Goal: Check status: Check status

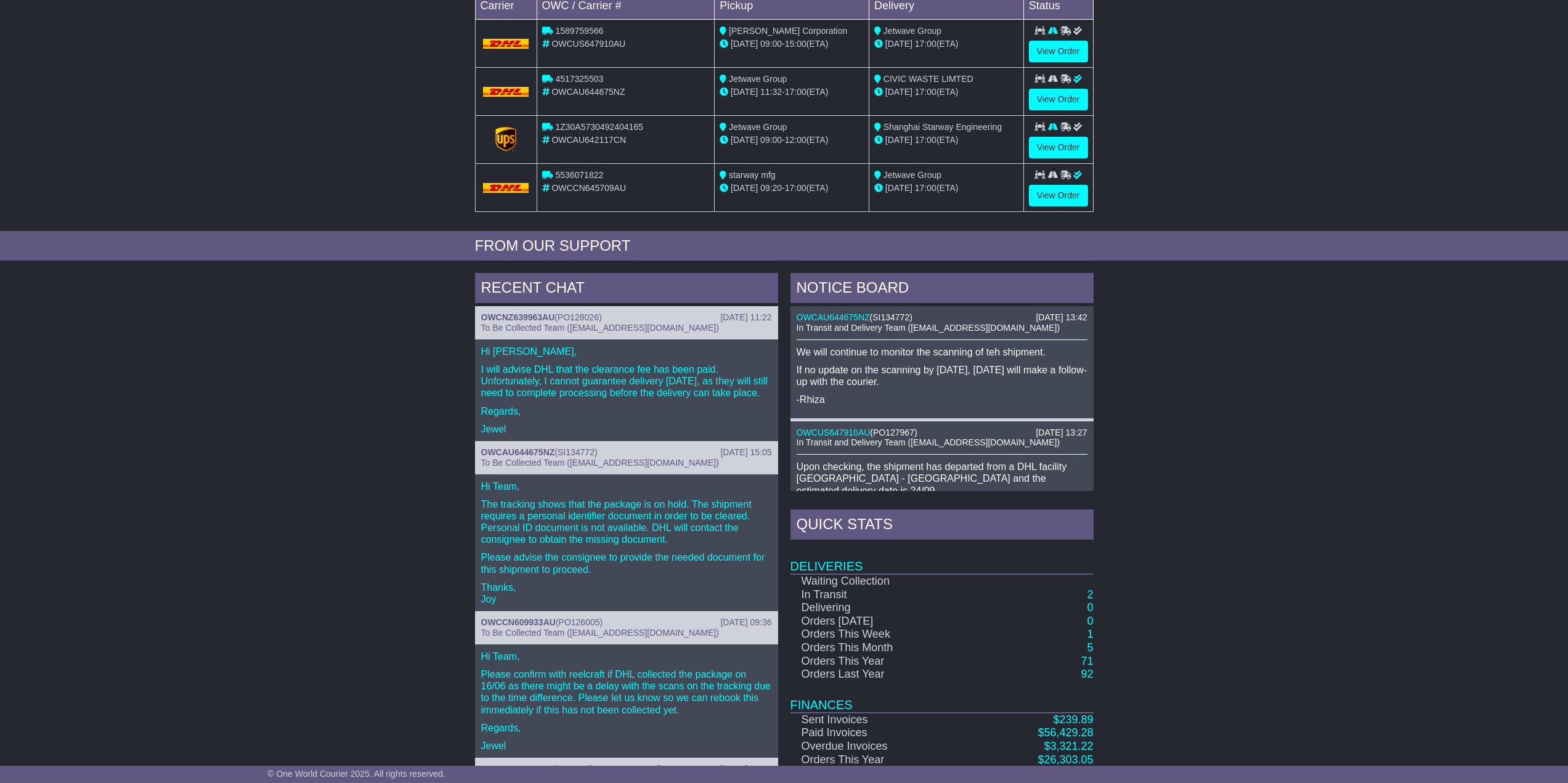
scroll to position [171, 0]
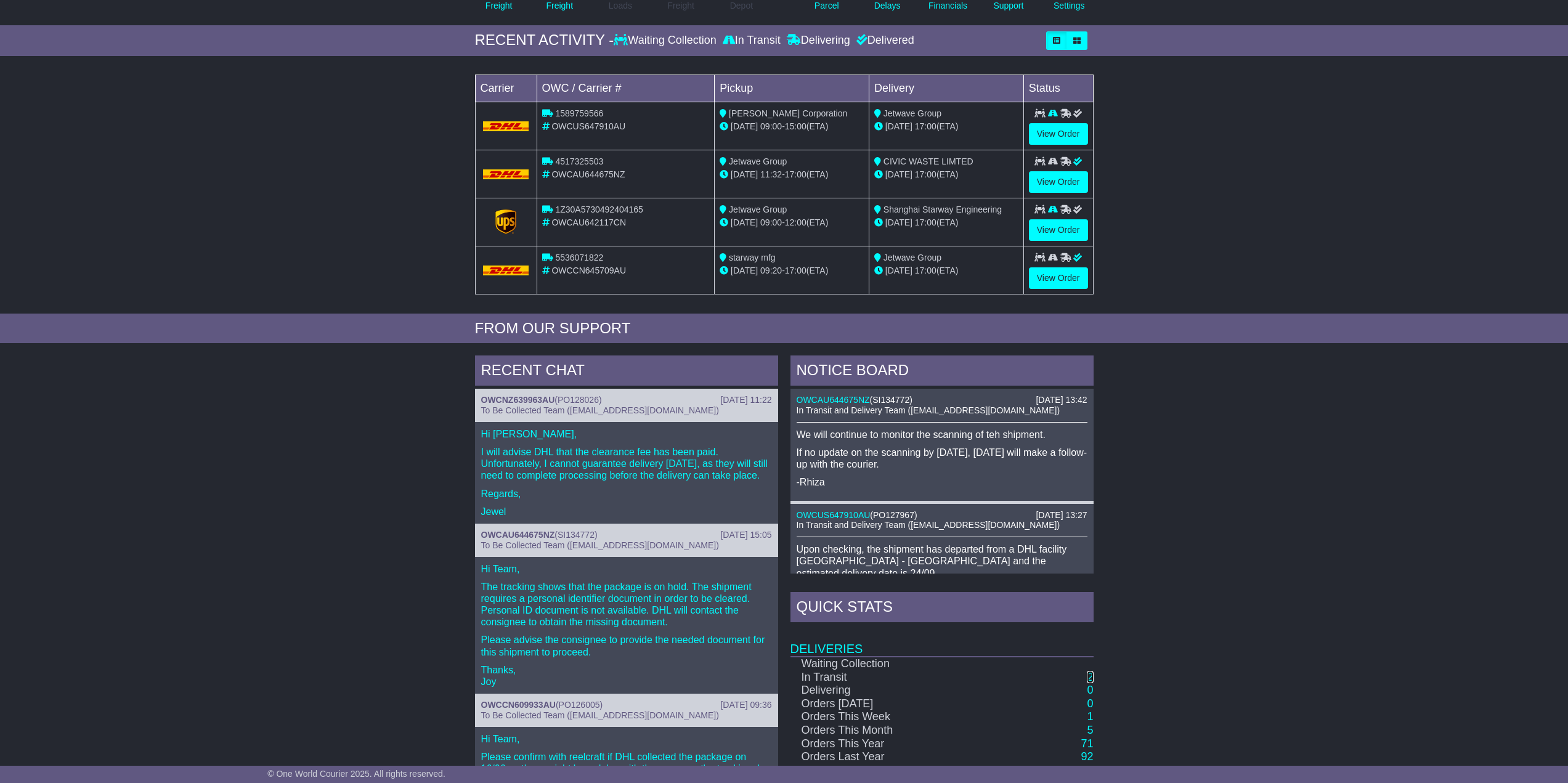
click at [1091, 674] on link "2" at bounding box center [1090, 677] width 6 height 12
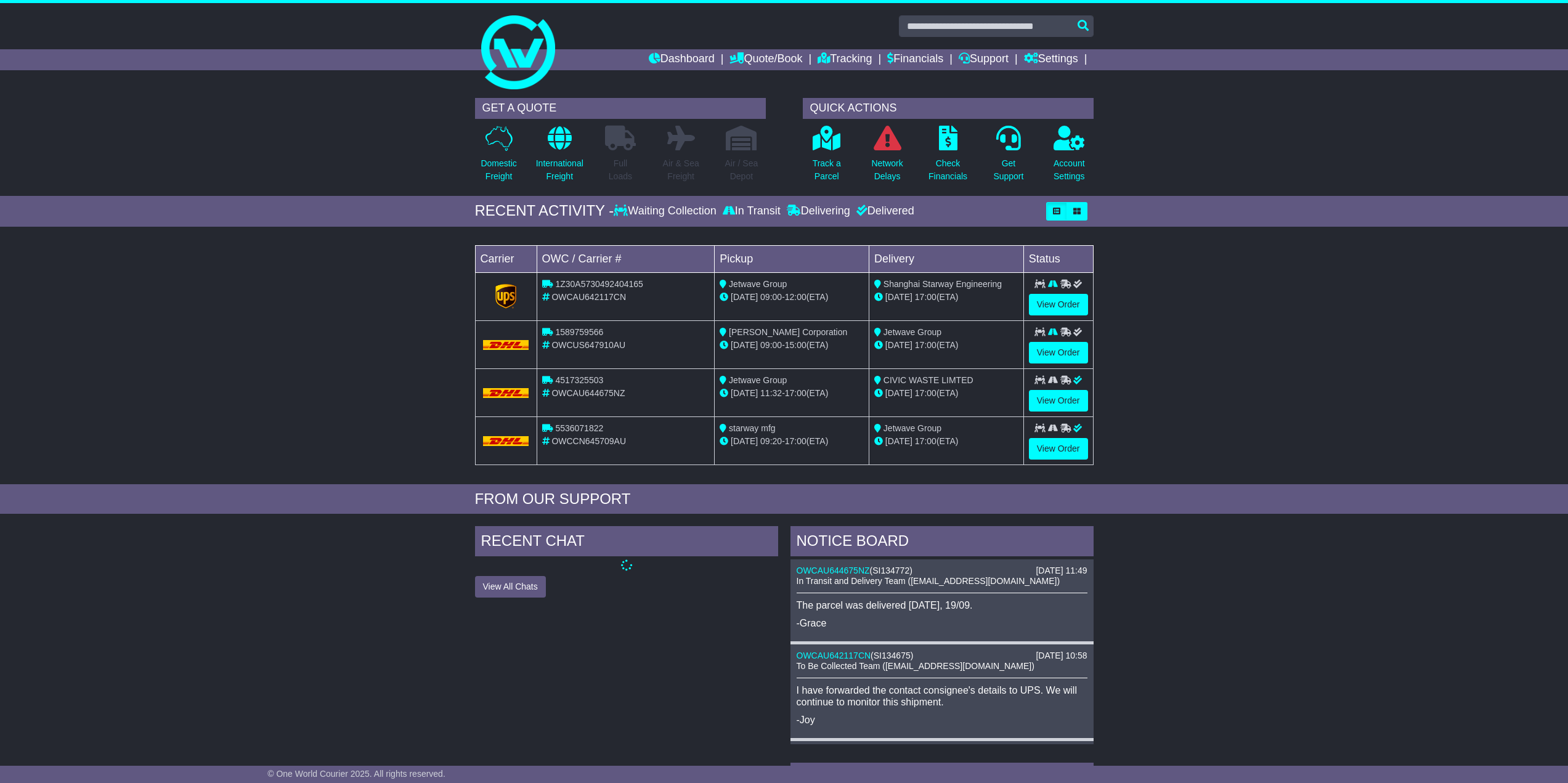
scroll to position [156, 0]
